Goal: Task Accomplishment & Management: Complete application form

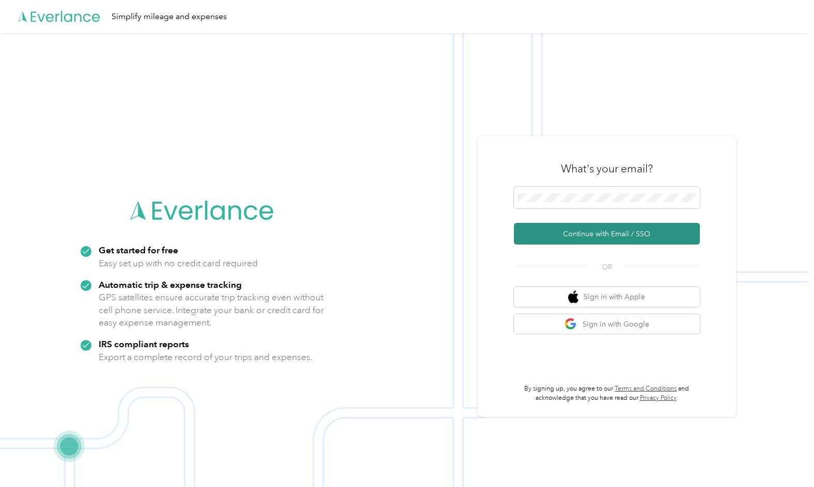
click at [579, 235] on button "Continue with Email / SSO" at bounding box center [607, 234] width 186 height 22
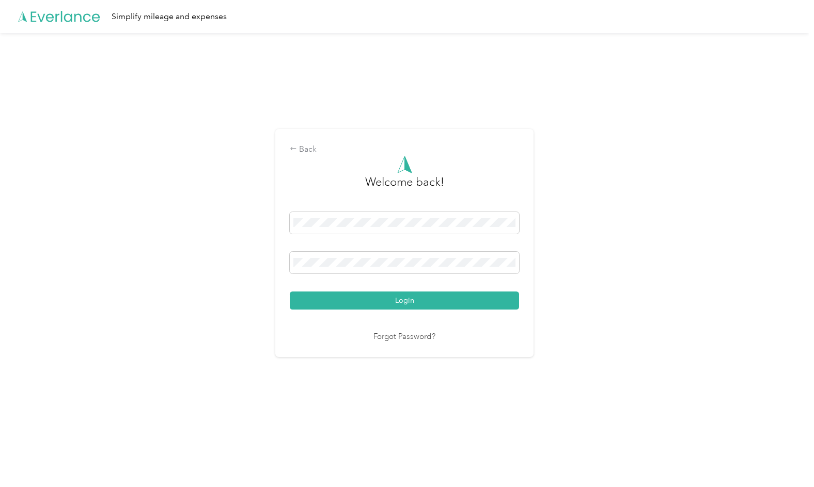
click at [350, 288] on div "Login" at bounding box center [404, 261] width 229 height 98
drag, startPoint x: 352, startPoint y: 295, endPoint x: 376, endPoint y: 292, distance: 24.5
click at [353, 296] on button "Login" at bounding box center [404, 301] width 229 height 18
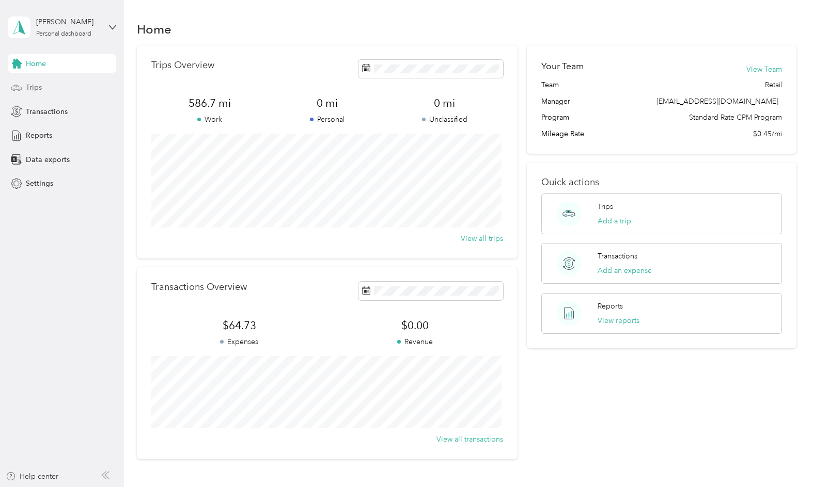
click at [67, 90] on div "Trips" at bounding box center [62, 87] width 108 height 19
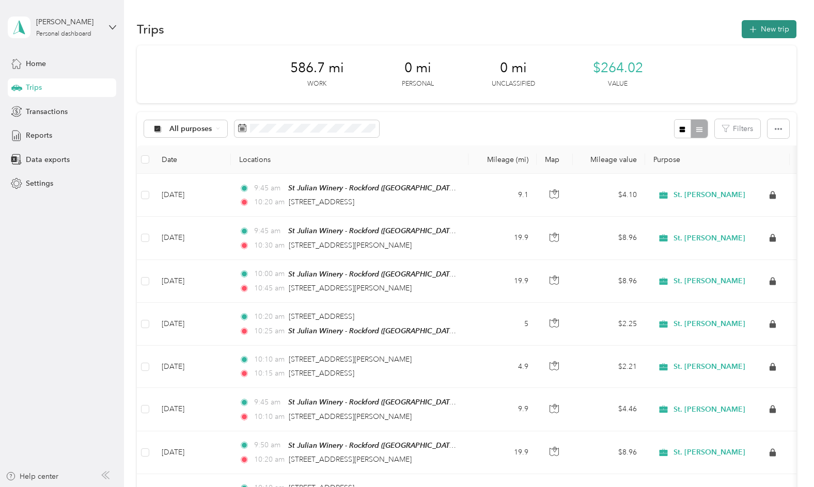
click at [772, 29] on button "New trip" at bounding box center [769, 29] width 55 height 18
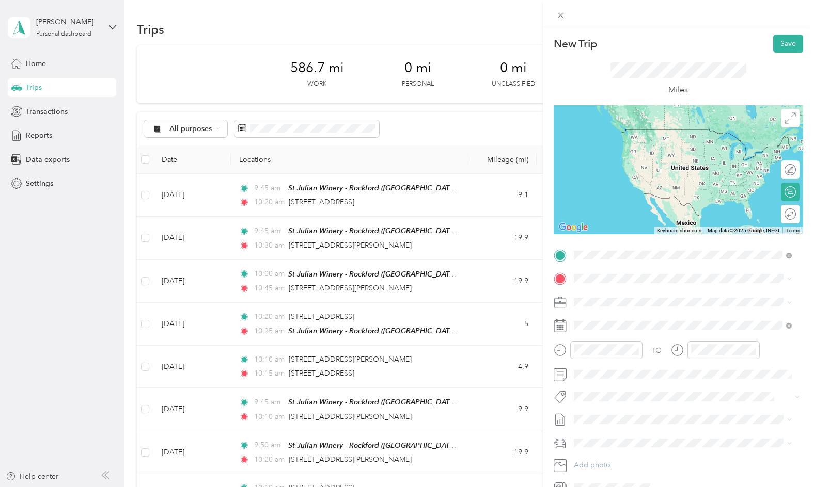
click at [552, 318] on form "New Trip Save This trip cannot be edited because it is either under review, app…" at bounding box center [678, 266] width 271 height 462
click at [643, 317] on div "TEAM St Julian Winery - Rockford St Julian Winery, [STREET_ADDRESS][US_STATE]" at bounding box center [680, 304] width 174 height 25
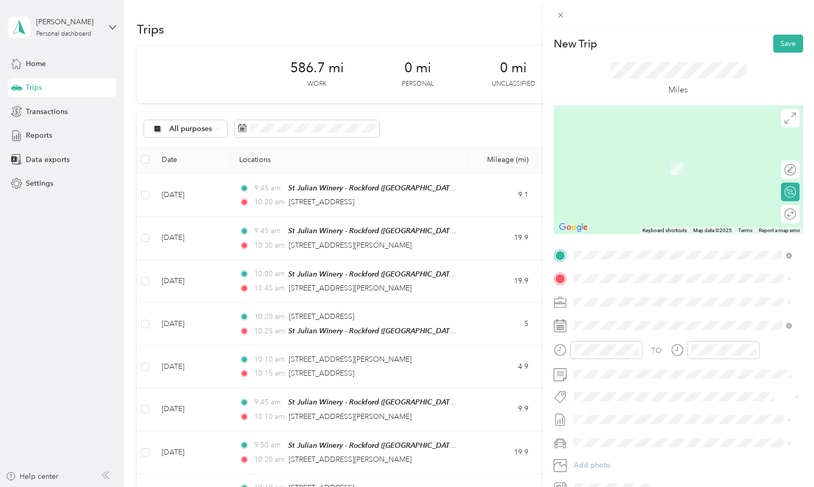
click at [639, 270] on div "TO Add photo" at bounding box center [678, 371] width 249 height 249
click at [655, 321] on span "[STREET_ADDRESS][PERSON_NAME][US_STATE]" at bounding box center [673, 315] width 161 height 9
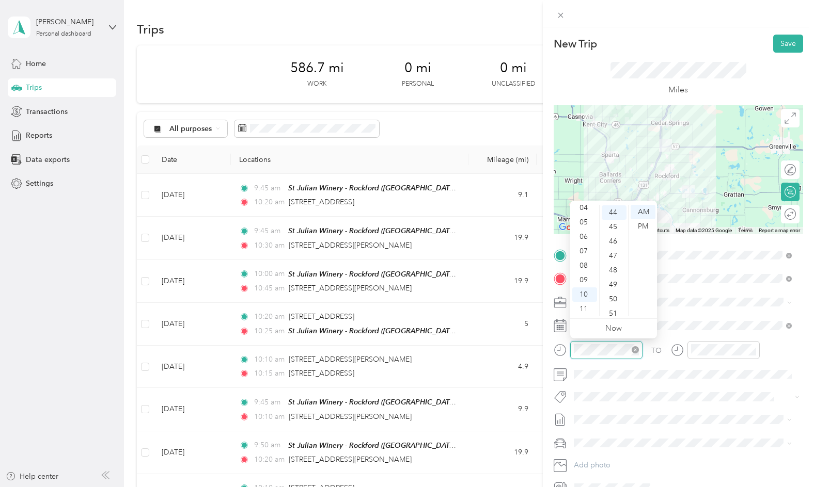
scroll to position [636, 0]
click at [585, 277] on div "09" at bounding box center [584, 280] width 25 height 14
click at [617, 255] on div "40" at bounding box center [614, 257] width 25 height 14
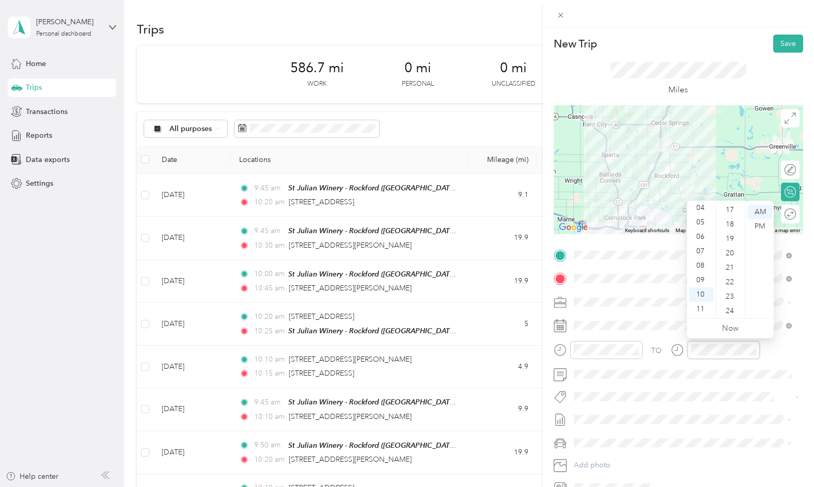
scroll to position [223, 0]
click at [732, 258] on div "15" at bounding box center [730, 257] width 25 height 14
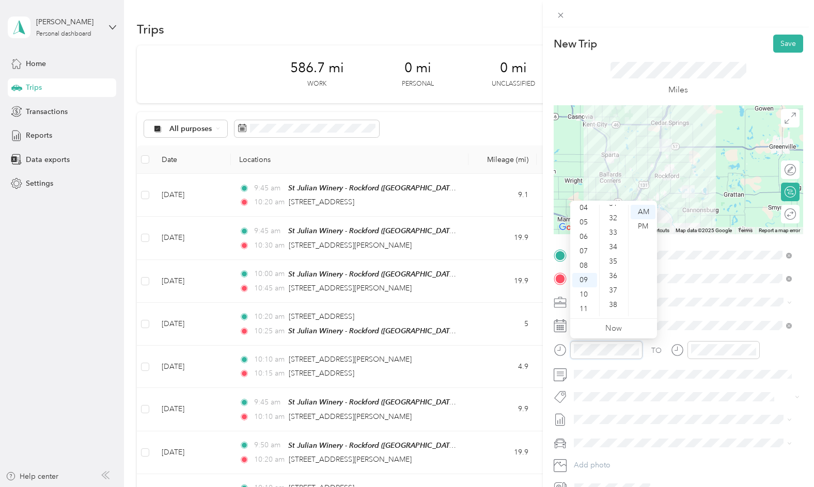
scroll to position [423, 0]
click at [619, 221] on div "30" at bounding box center [614, 222] width 25 height 14
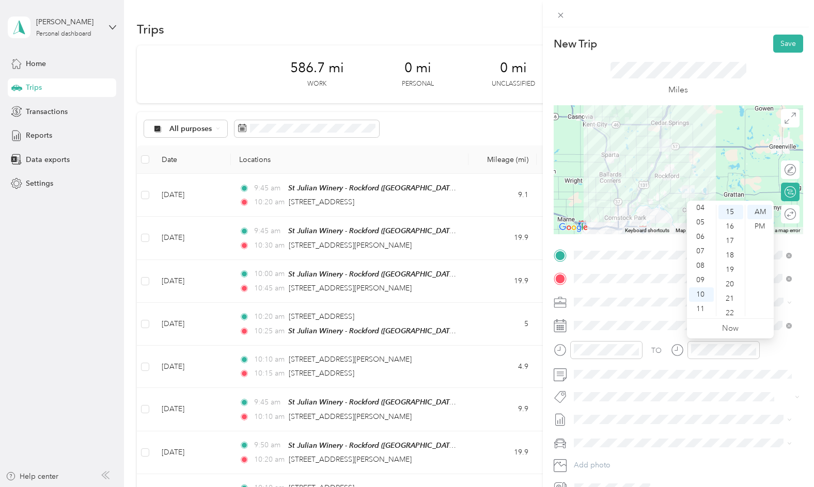
click at [791, 211] on div "Round trip" at bounding box center [790, 214] width 19 height 19
click at [783, 214] on div at bounding box center [785, 214] width 22 height 11
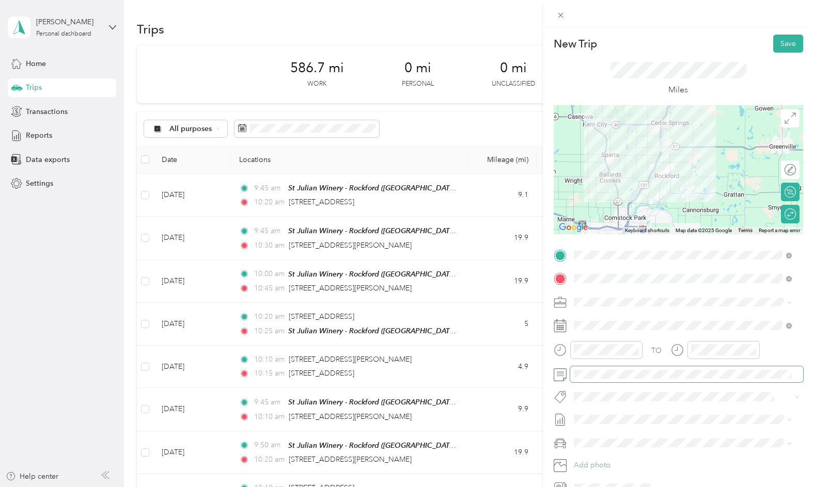
click at [574, 364] on div "TO Add photo" at bounding box center [678, 371] width 249 height 249
click at [783, 45] on button "Save" at bounding box center [788, 44] width 30 height 18
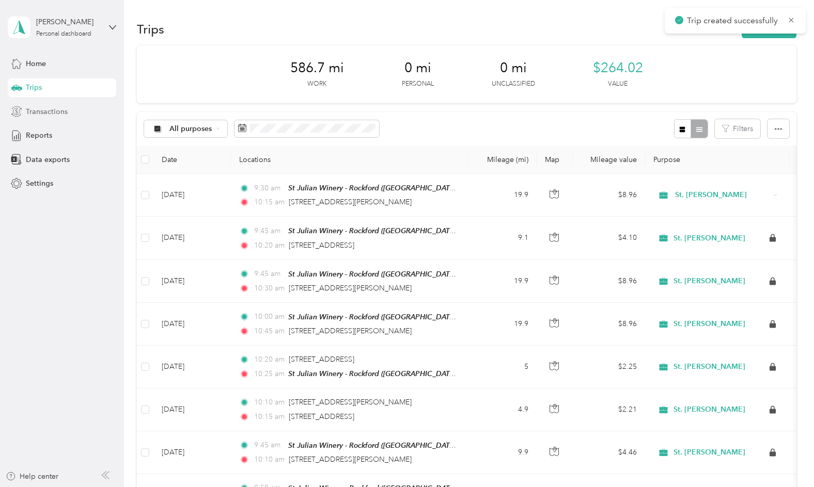
click at [66, 112] on span "Transactions" at bounding box center [47, 111] width 42 height 11
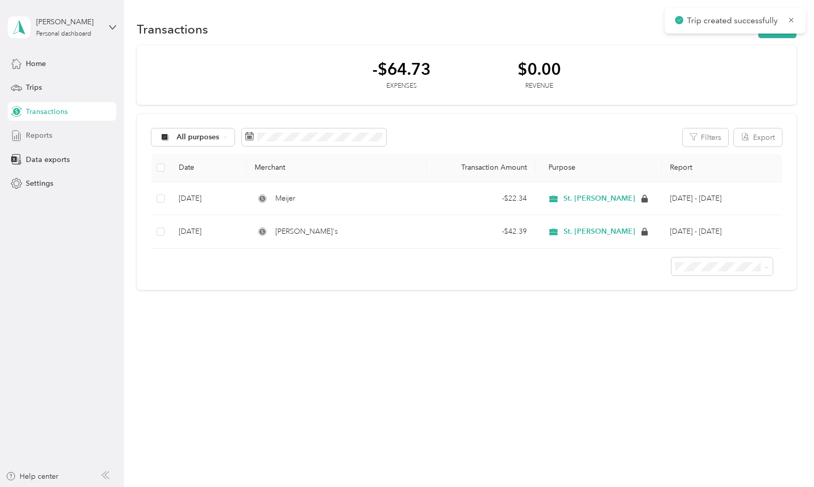
click at [60, 135] on div "Reports" at bounding box center [62, 136] width 108 height 19
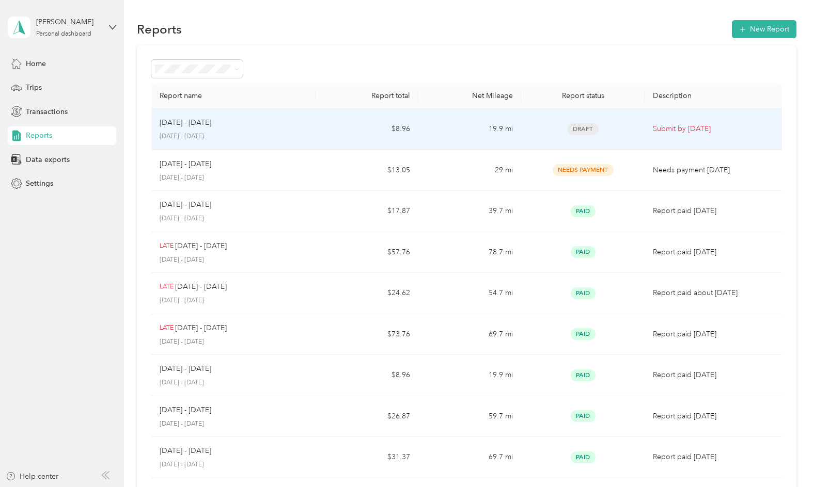
click at [509, 129] on td "19.9 mi" at bounding box center [469, 129] width 103 height 41
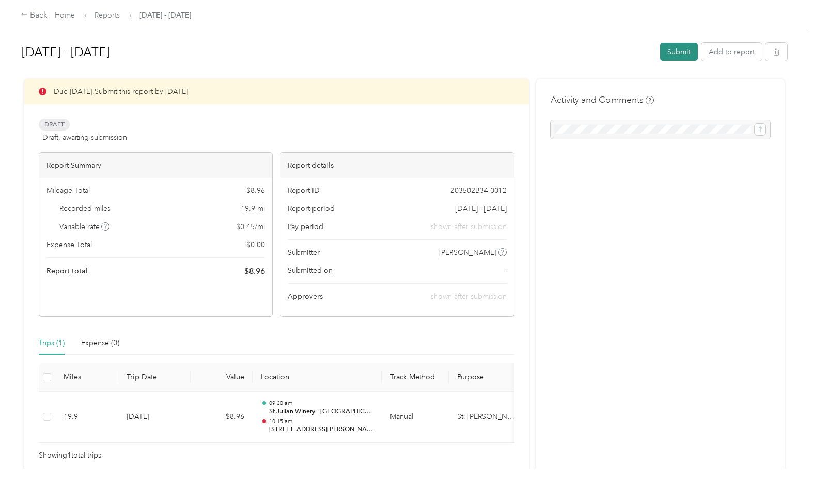
click at [681, 51] on button "Submit" at bounding box center [679, 52] width 38 height 18
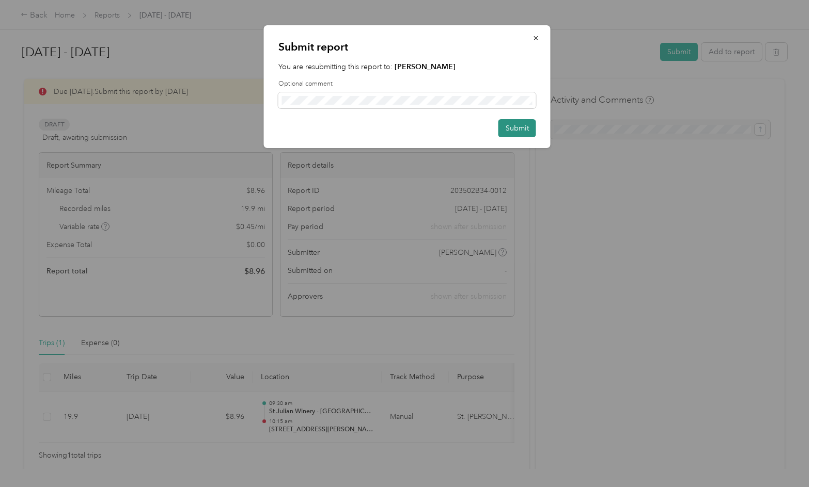
click at [523, 128] on button "Submit" at bounding box center [517, 128] width 38 height 18
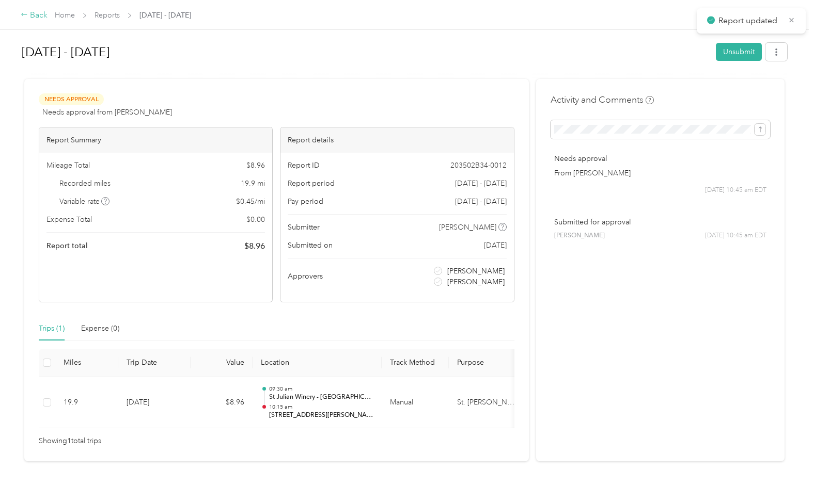
click at [25, 12] on icon at bounding box center [24, 14] width 7 height 7
